Goal: Task Accomplishment & Management: Complete application form

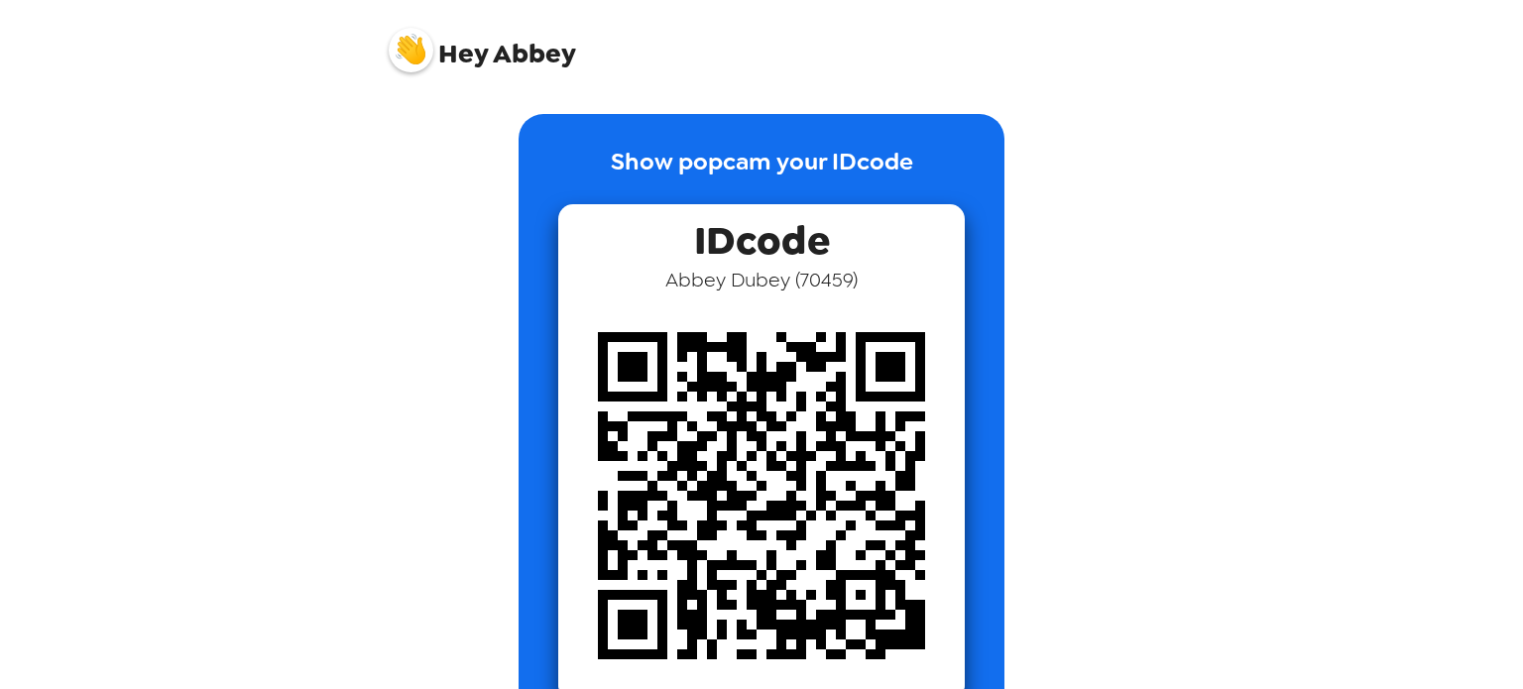
click at [454, 55] on span "Hey" at bounding box center [463, 54] width 50 height 36
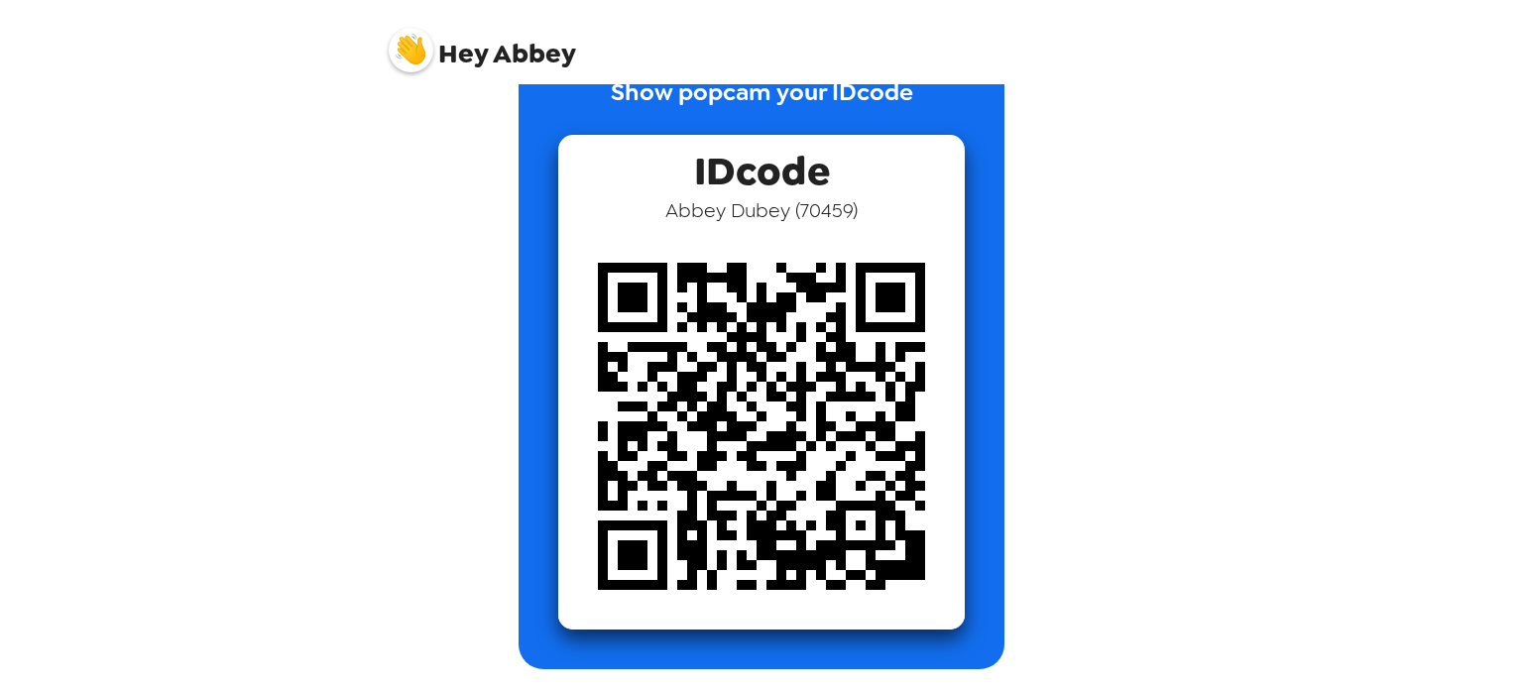
click at [782, 272] on img at bounding box center [761, 426] width 406 height 406
